Goal: Information Seeking & Learning: Learn about a topic

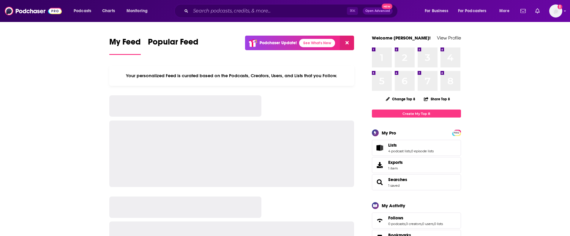
scroll to position [6, 0]
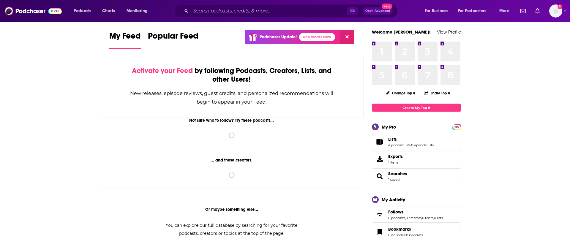
click at [215, 5] on div "⌘ K Open Advanced New" at bounding box center [285, 11] width 223 height 14
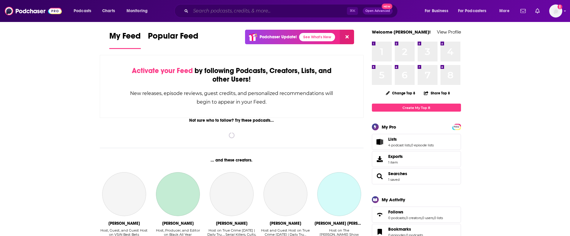
click at [214, 9] on input "Search podcasts, credits, & more..." at bounding box center [269, 10] width 156 height 9
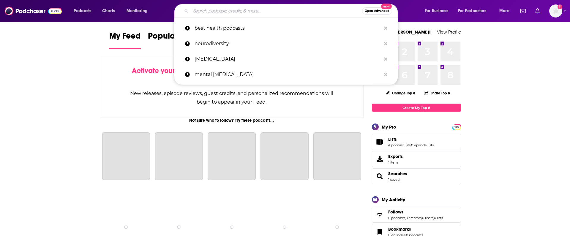
paste input "The Happy Hour with [PERSON_NAME]"
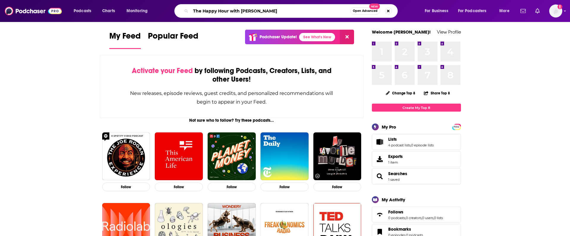
type input "The Happy Hour with [PERSON_NAME]"
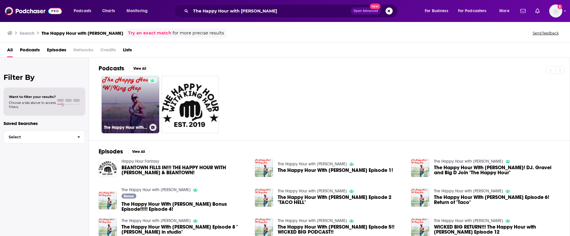
click at [120, 99] on link "The Happy Hour with [PERSON_NAME]" at bounding box center [131, 105] width 58 height 58
